Goal: Information Seeking & Learning: Find specific fact

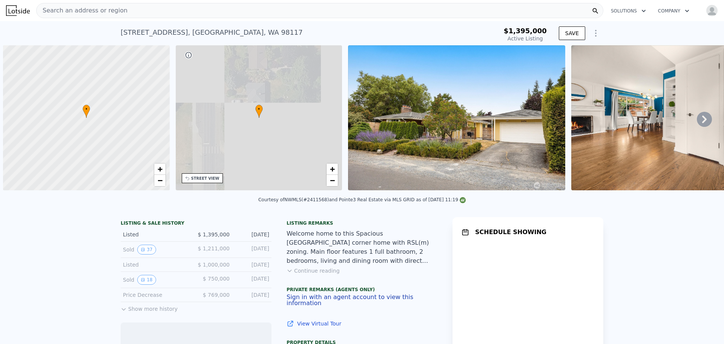
scroll to position [0, 3]
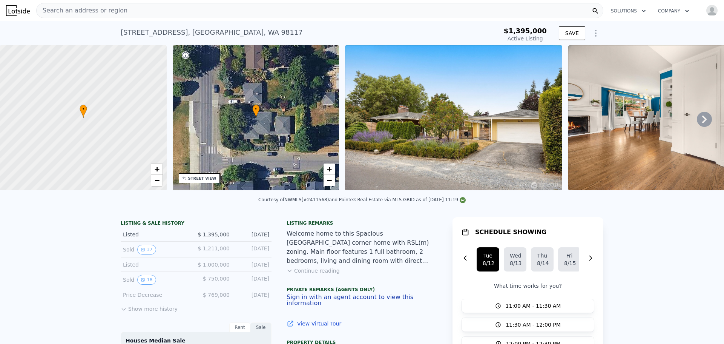
click at [702, 119] on icon at bounding box center [704, 119] width 5 height 8
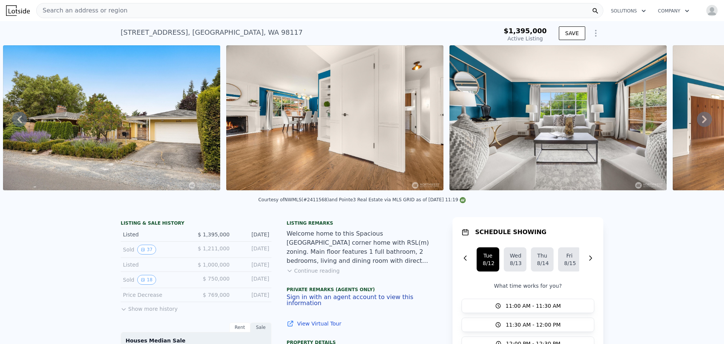
click at [702, 119] on icon at bounding box center [704, 119] width 5 height 8
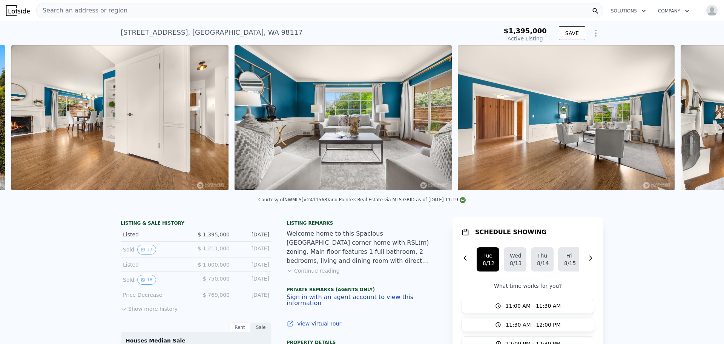
scroll to position [0, 568]
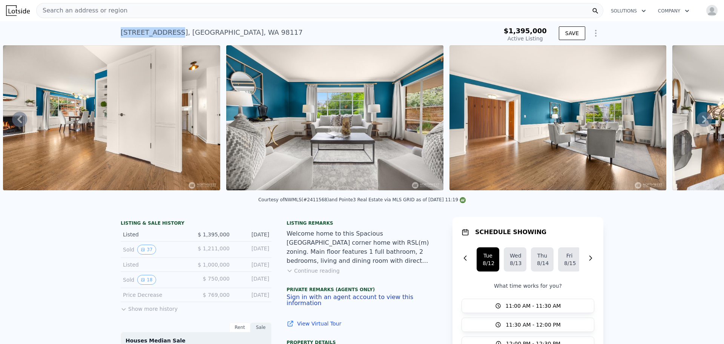
drag, startPoint x: 118, startPoint y: 30, endPoint x: 171, endPoint y: 32, distance: 53.2
click at [171, 32] on div "1474 NW 92nd St , Seattle , WA 98117" at bounding box center [212, 32] width 182 height 11
copy div "1474 NW 92nd St"
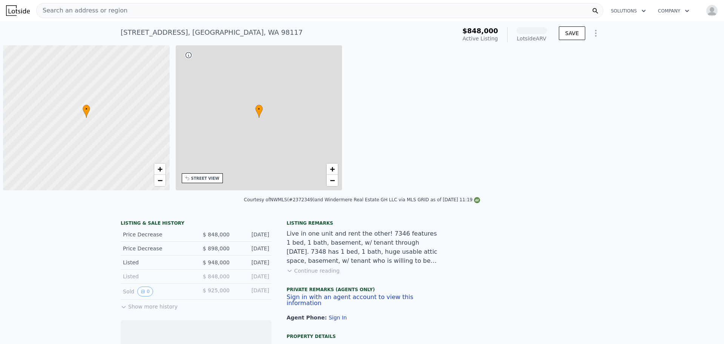
scroll to position [0, 3]
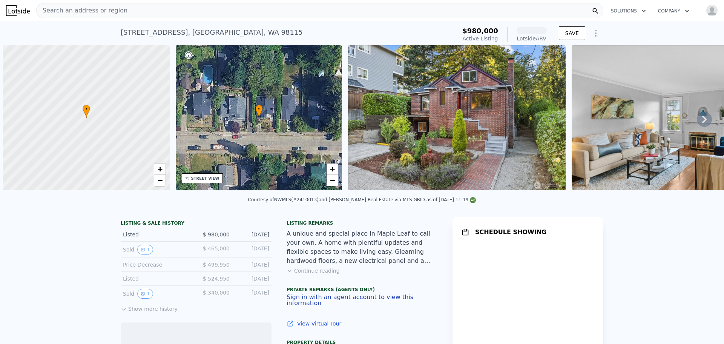
scroll to position [0, 3]
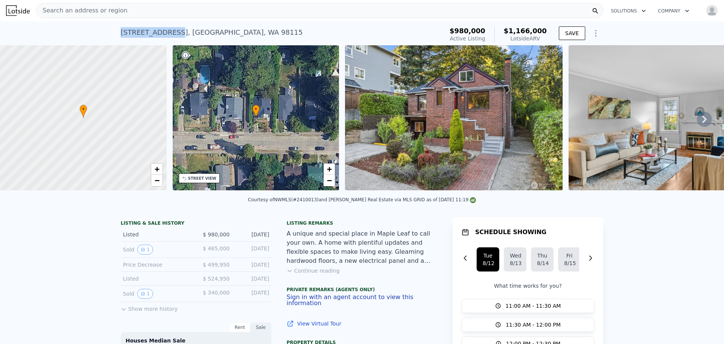
drag, startPoint x: 115, startPoint y: 29, endPoint x: 156, endPoint y: 31, distance: 40.8
click at [164, 32] on div "1742 NE 89th St , Seattle , WA 98115 Active at $980k (~ARV $1.166m ) $980,000 A…" at bounding box center [362, 33] width 724 height 24
copy div "1742 NE 89th S"
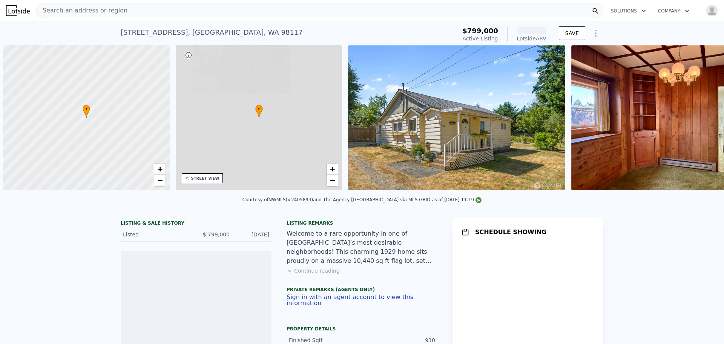
scroll to position [0, 3]
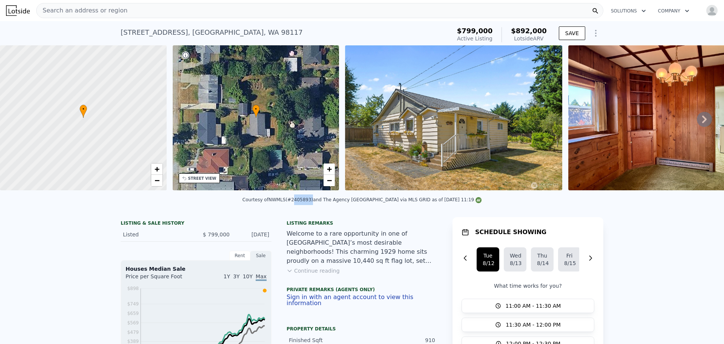
drag, startPoint x: 310, startPoint y: 205, endPoint x: 327, endPoint y: 203, distance: 16.7
click at [327, 202] on div "Courtesy of NWMLS (#2405893) and The Agency Seattle via MLS GRID as of 08/11/20…" at bounding box center [361, 199] width 239 height 5
copy div "2405893"
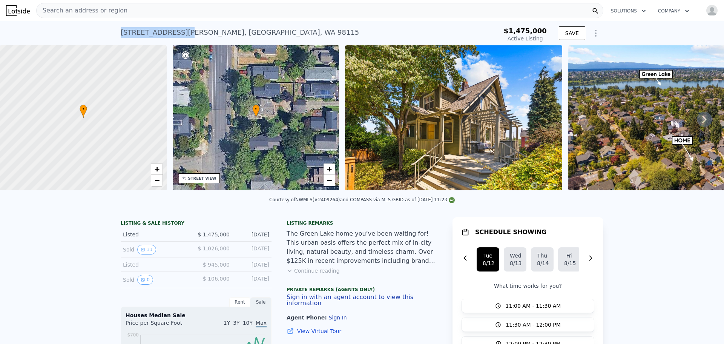
drag, startPoint x: 117, startPoint y: 31, endPoint x: 178, endPoint y: 31, distance: 61.1
click at [178, 31] on div "[STREET_ADDRESS][PERSON_NAME] Active at $1.475m $1,475,000 Active Listing SAVE" at bounding box center [362, 33] width 724 height 24
copy div "[STREET_ADDRESS][PERSON_NAME]"
